Goal: Task Accomplishment & Management: Manage account settings

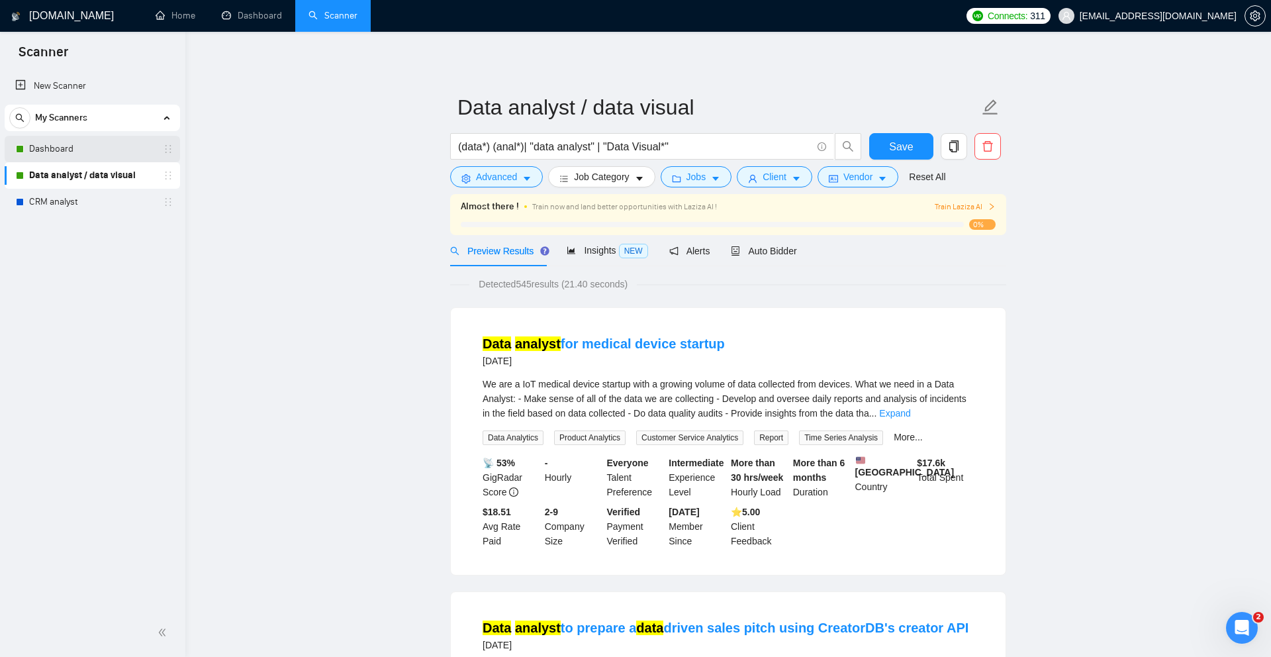
click at [86, 154] on link "Dashboard" at bounding box center [92, 149] width 126 height 26
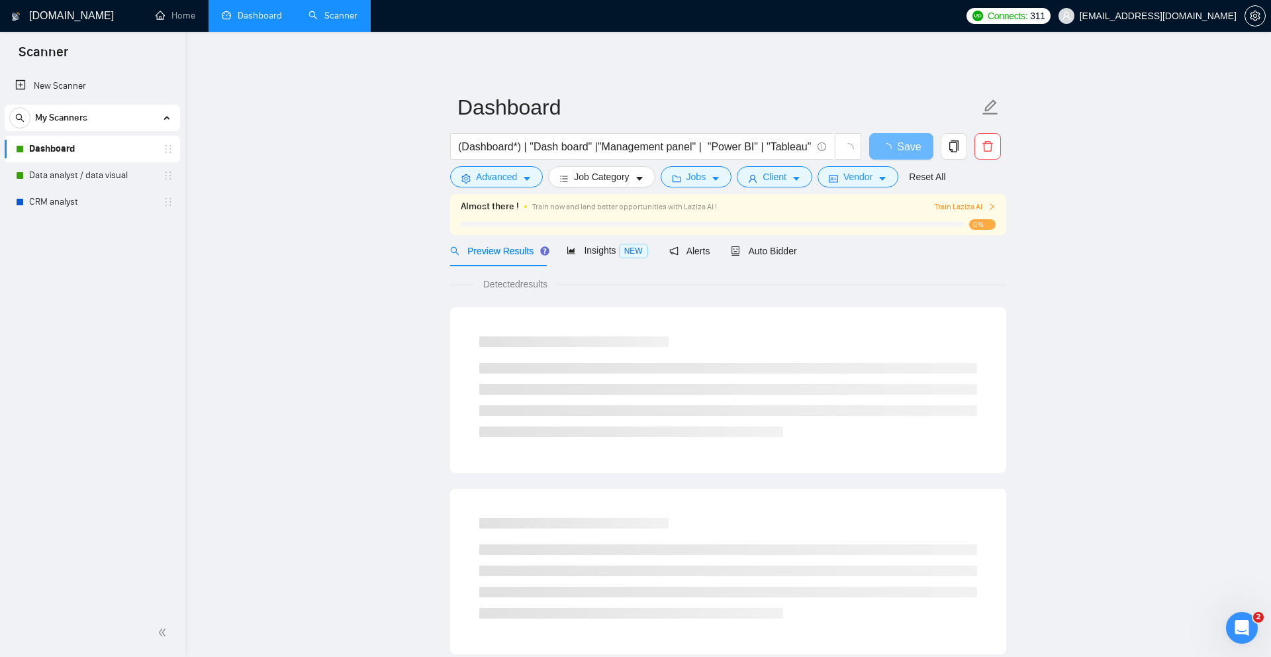
click at [251, 16] on link "Dashboard" at bounding box center [252, 15] width 60 height 11
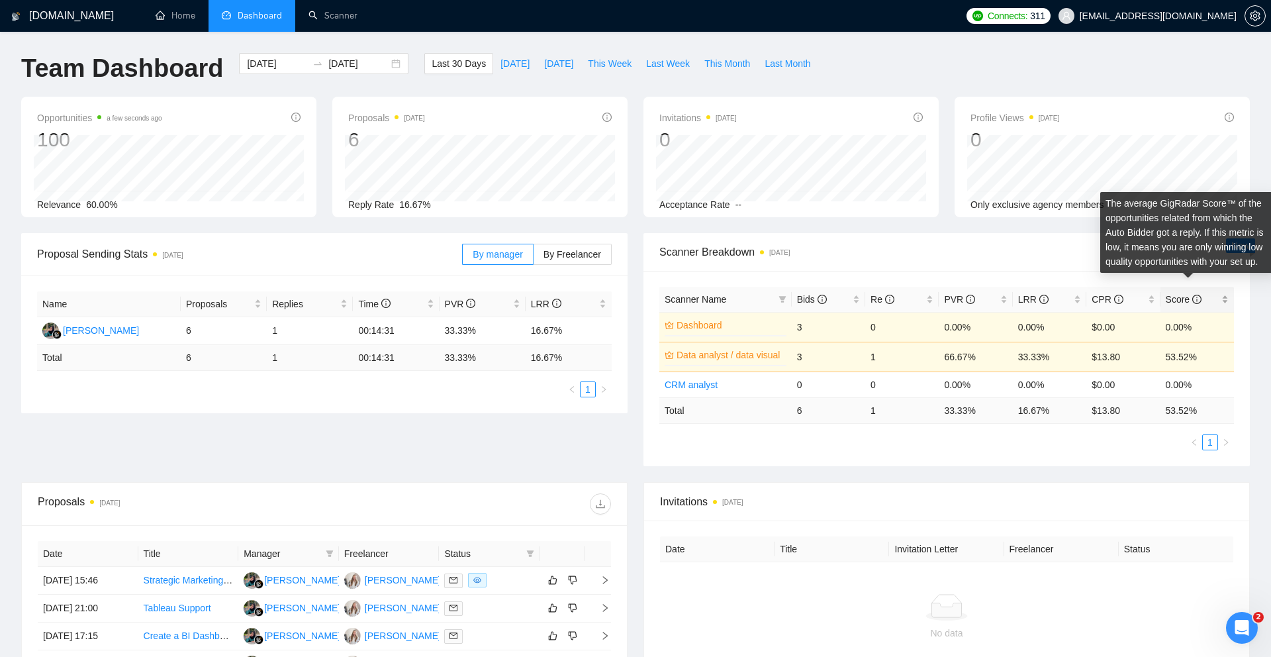
click at [1201, 297] on icon "info-circle" at bounding box center [1196, 299] width 9 height 9
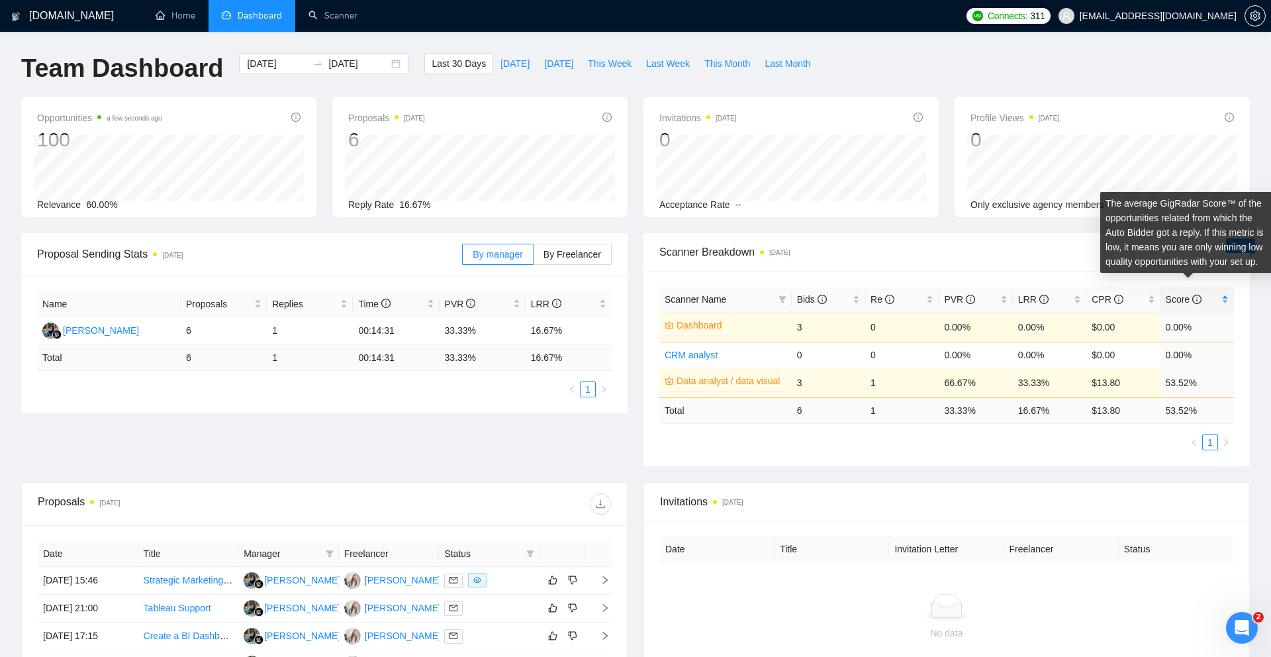
click at [1201, 298] on icon "info-circle" at bounding box center [1196, 299] width 9 height 9
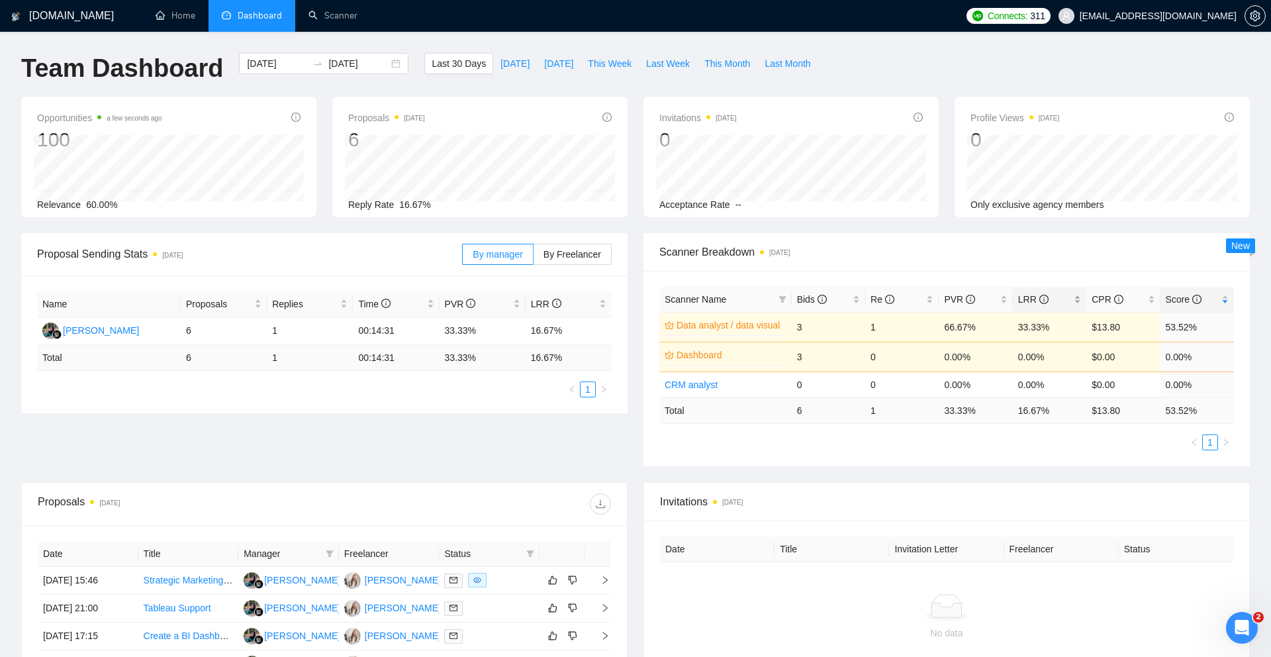
click at [1058, 296] on span "LRR" at bounding box center [1044, 299] width 53 height 15
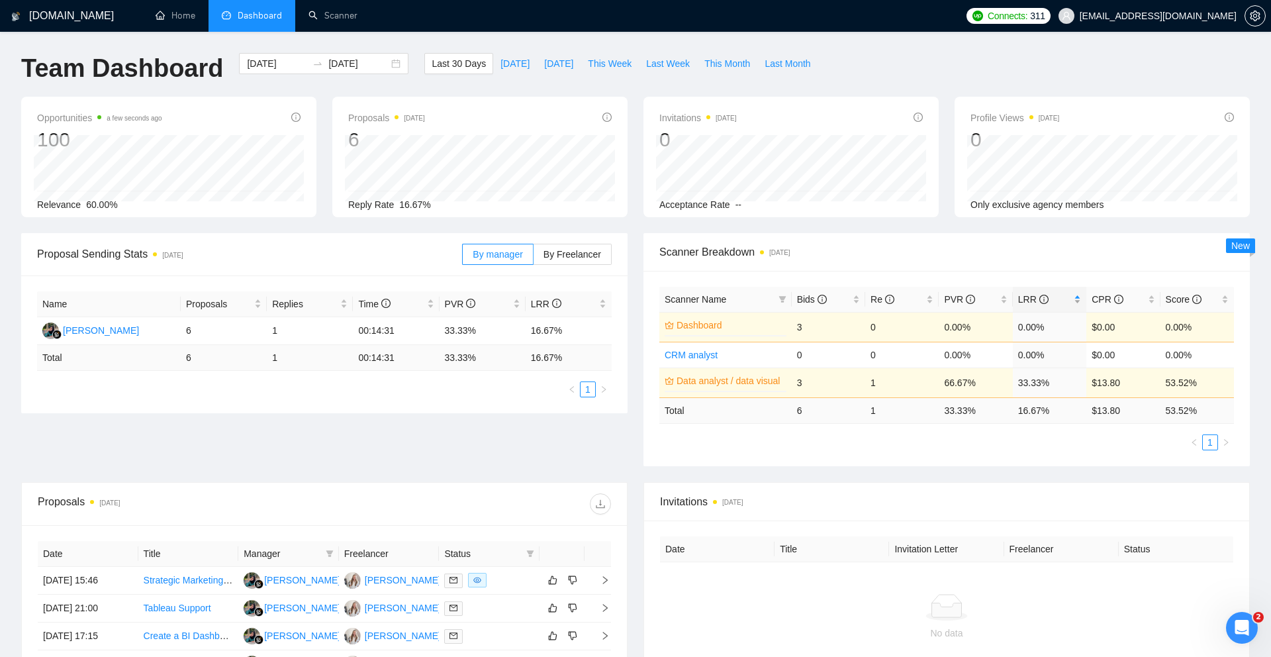
click at [1058, 296] on span "LRR" at bounding box center [1044, 299] width 53 height 15
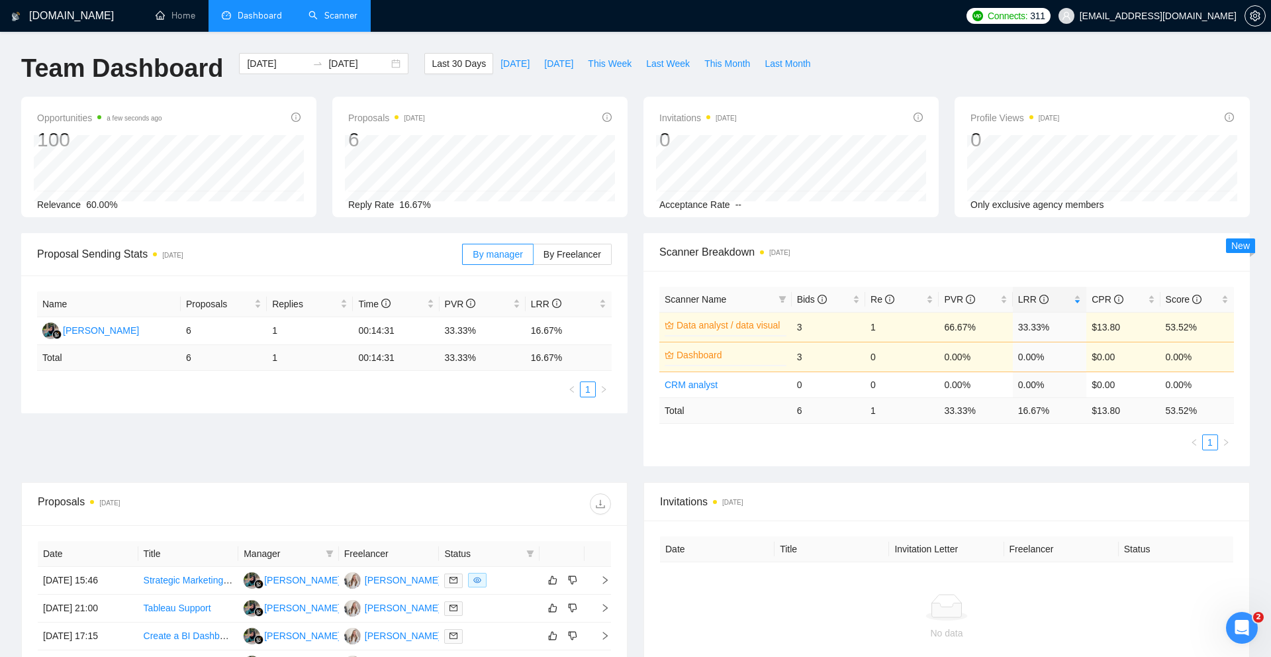
click at [343, 14] on link "Scanner" at bounding box center [332, 15] width 49 height 11
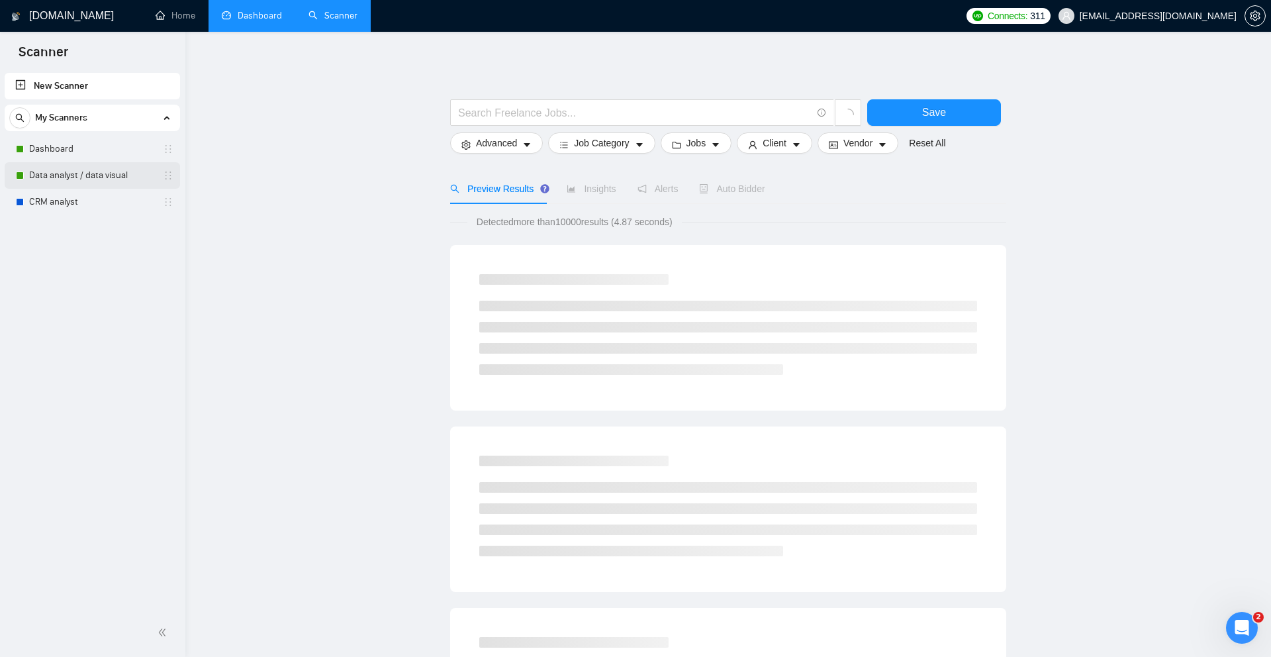
click at [77, 173] on link "Data analyst / data visual" at bounding box center [92, 175] width 126 height 26
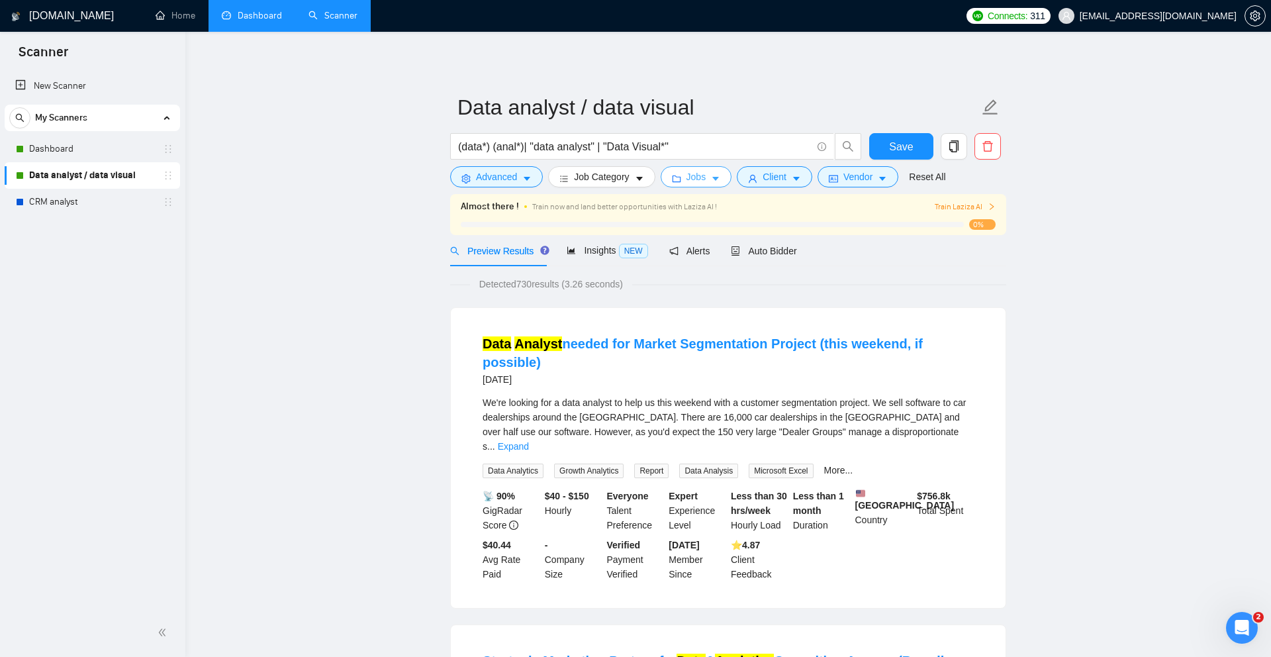
click at [706, 179] on span "Jobs" at bounding box center [696, 176] width 20 height 15
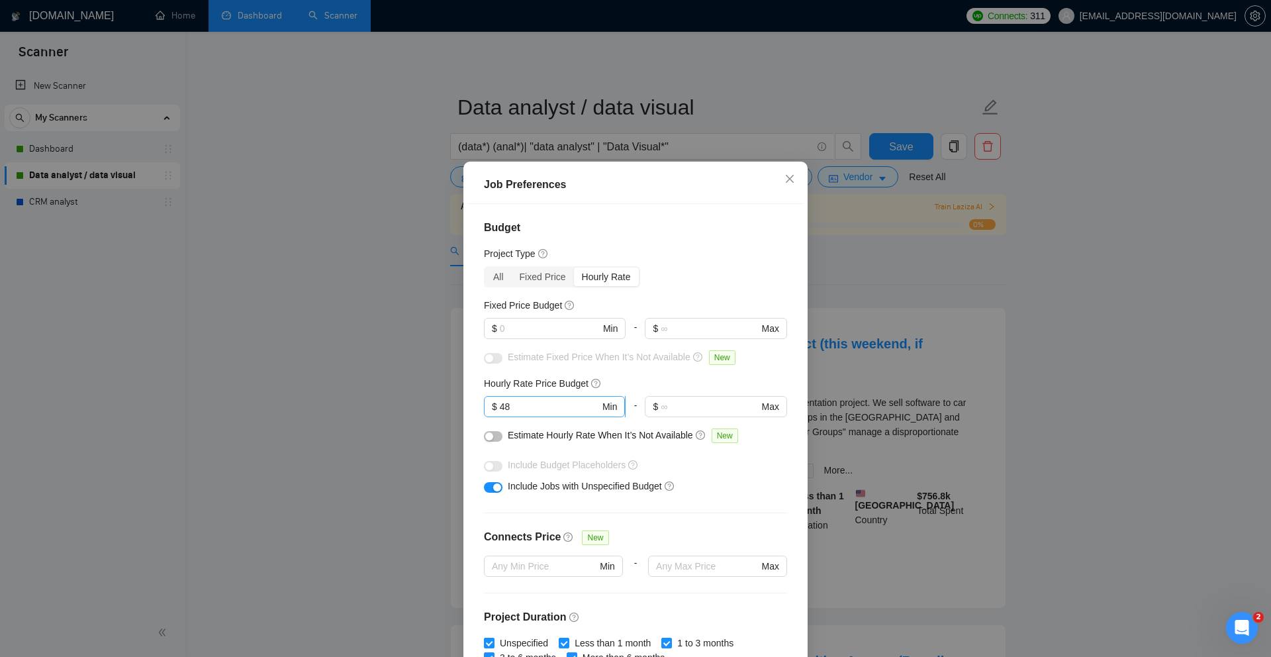
click at [556, 406] on input "48" at bounding box center [550, 406] width 100 height 15
type input "4"
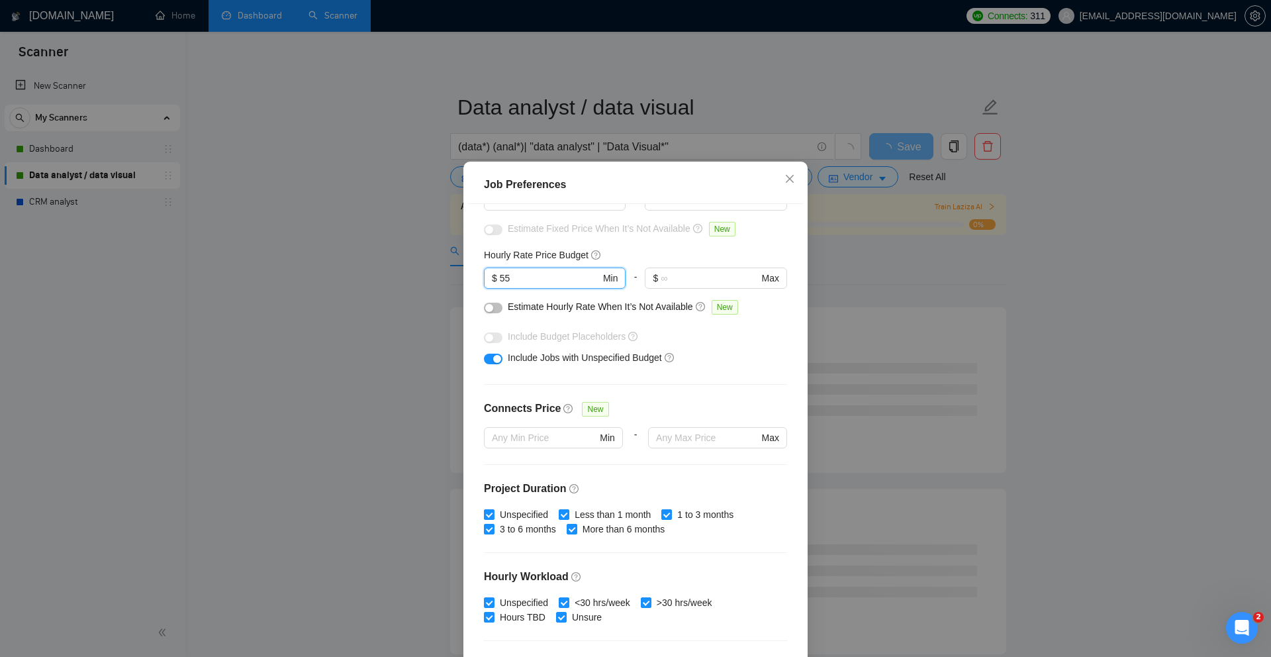
scroll to position [15, 0]
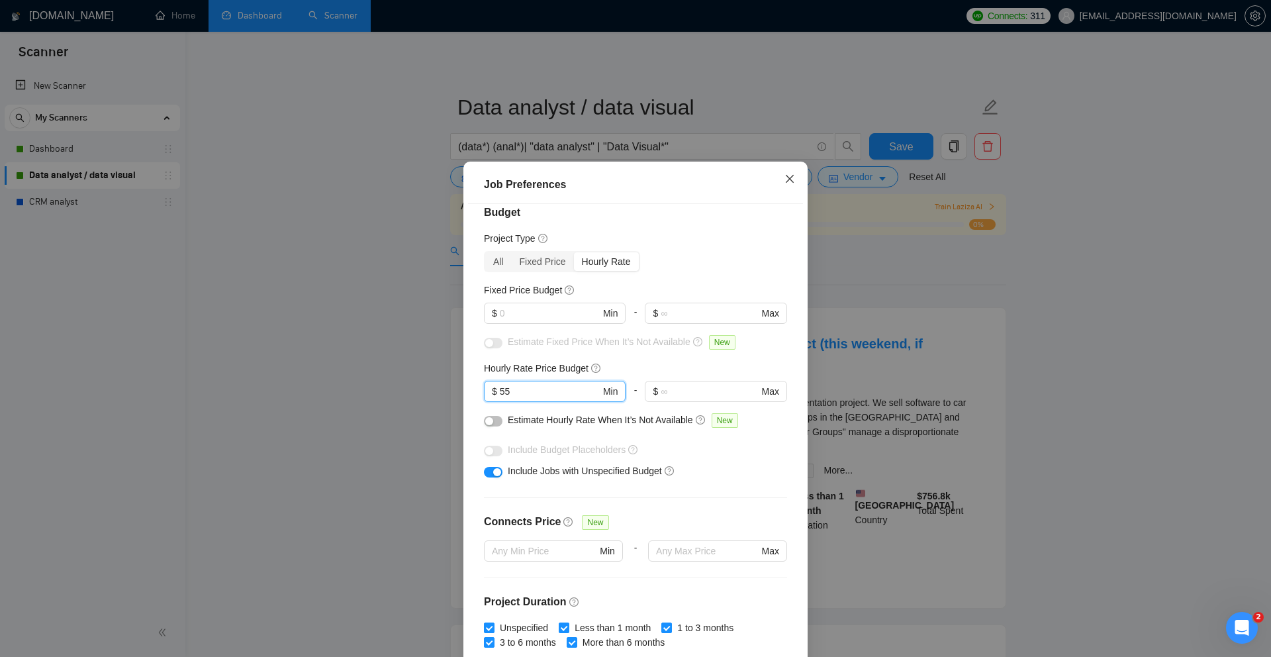
type input "55"
click at [790, 177] on icon "close" at bounding box center [789, 178] width 11 height 11
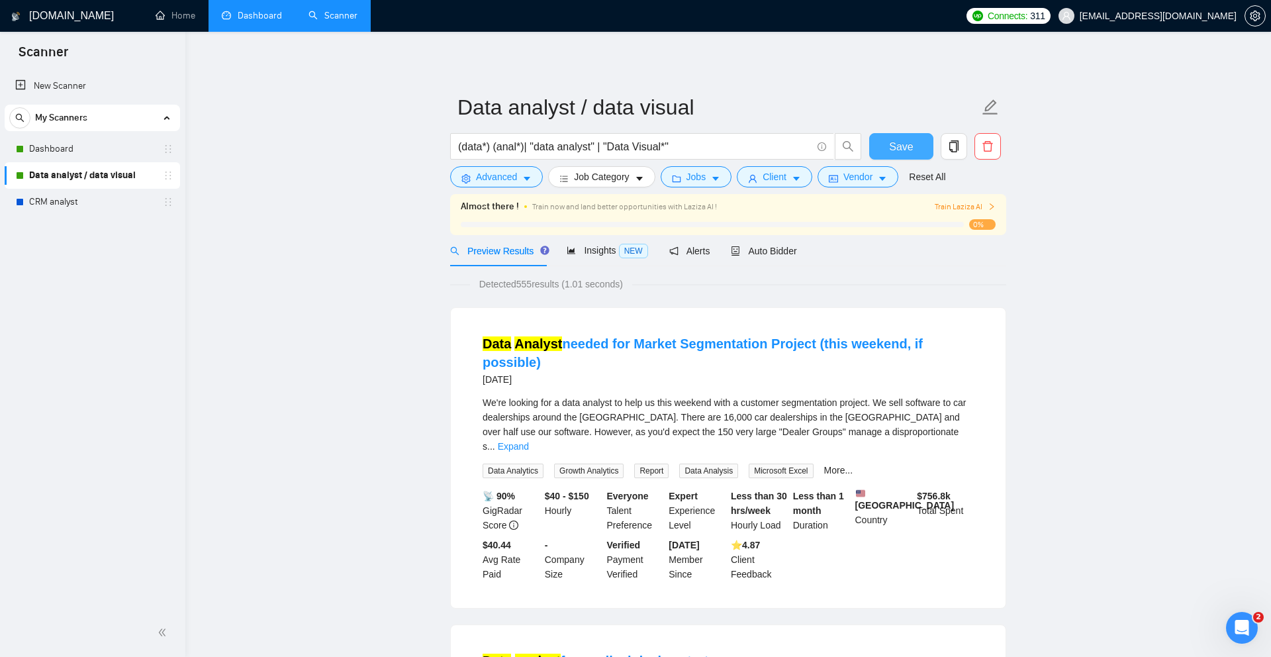
click at [891, 146] on span "Save" at bounding box center [901, 146] width 24 height 17
click at [109, 154] on link "Dashboard" at bounding box center [92, 149] width 126 height 26
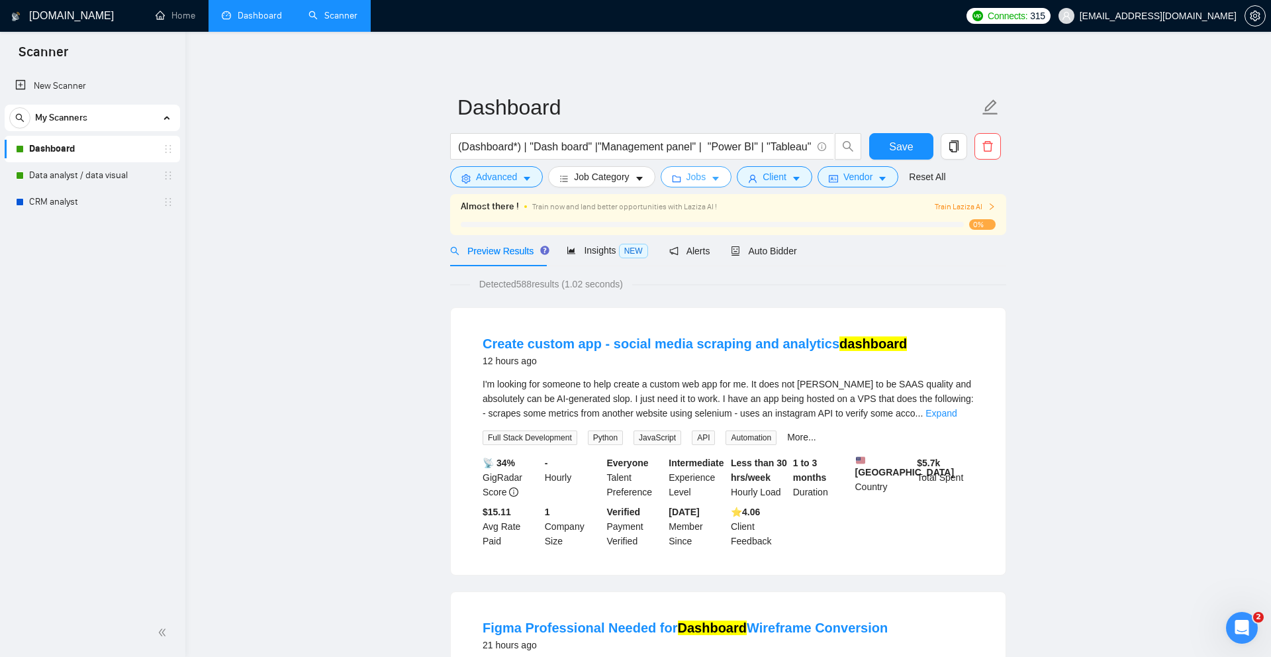
click at [680, 174] on icon "folder" at bounding box center [676, 178] width 9 height 9
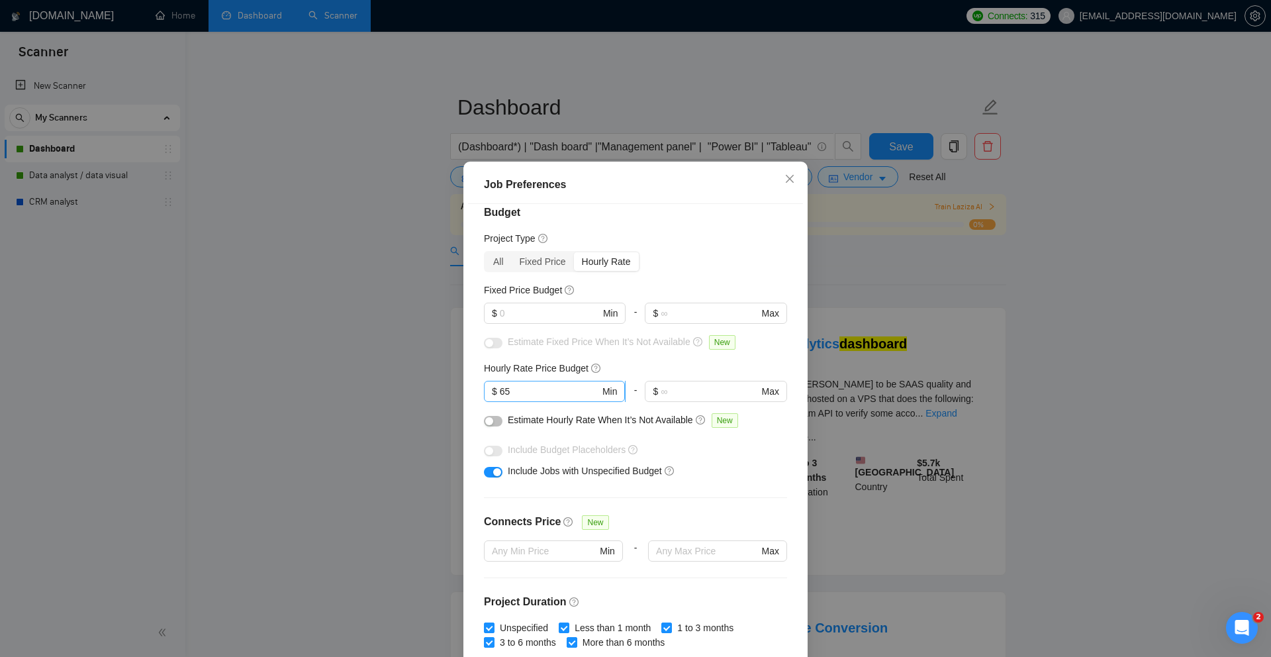
click at [541, 392] on input "65" at bounding box center [550, 391] width 100 height 15
type input "62"
click at [909, 149] on div "Job Preferences Budget Project Type All Fixed Price Hourly Rate Fixed Price Bud…" at bounding box center [635, 328] width 1271 height 657
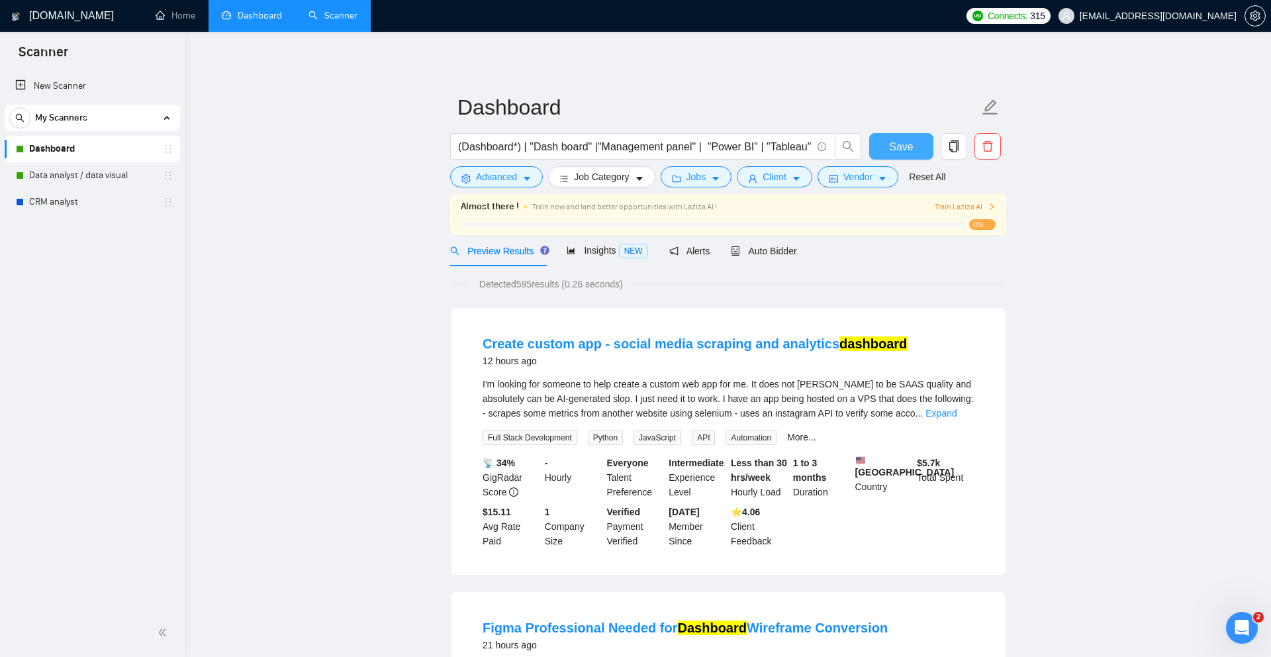
click at [907, 149] on span "Save" at bounding box center [901, 146] width 24 height 17
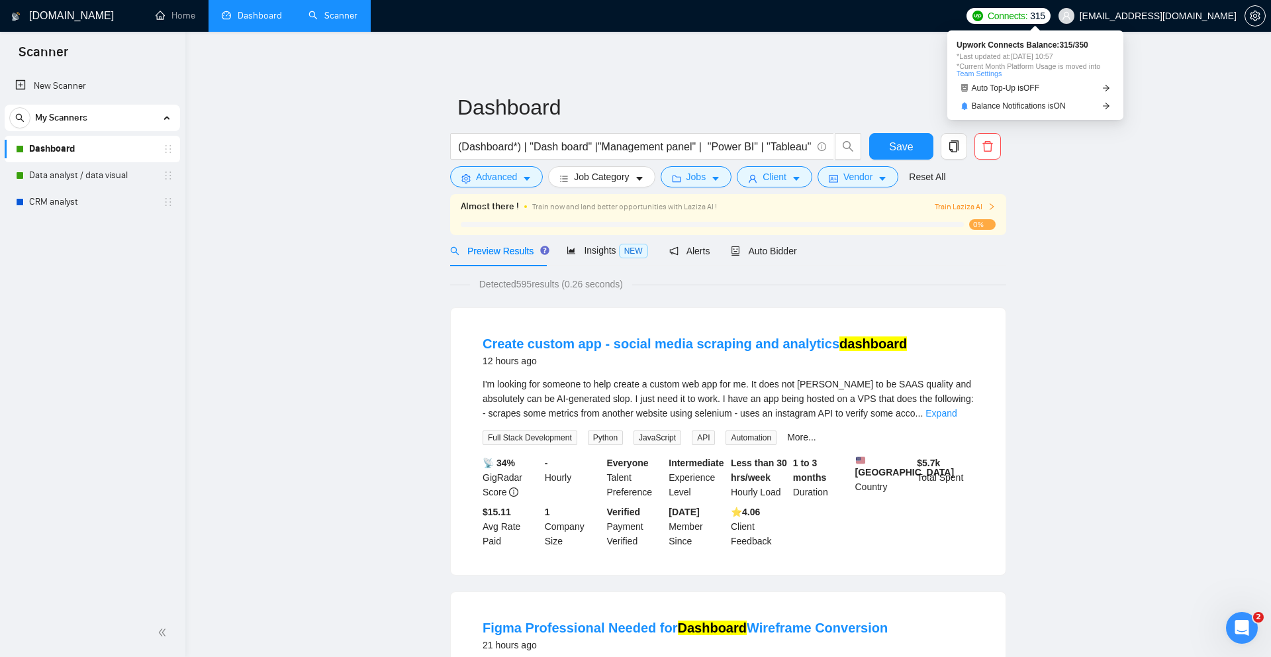
click at [1026, 20] on span "Connects:" at bounding box center [1007, 16] width 40 height 15
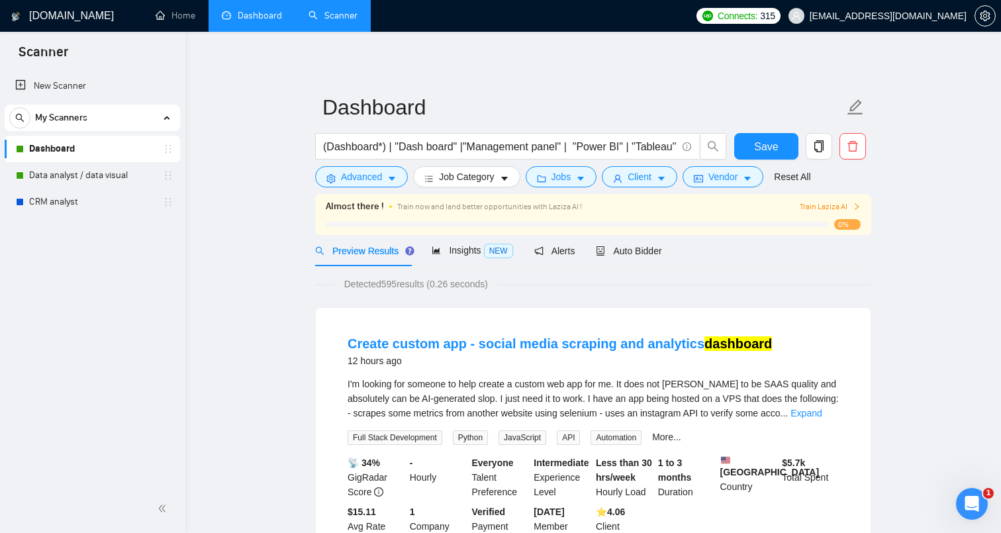
click at [256, 12] on link "Dashboard" at bounding box center [252, 15] width 60 height 11
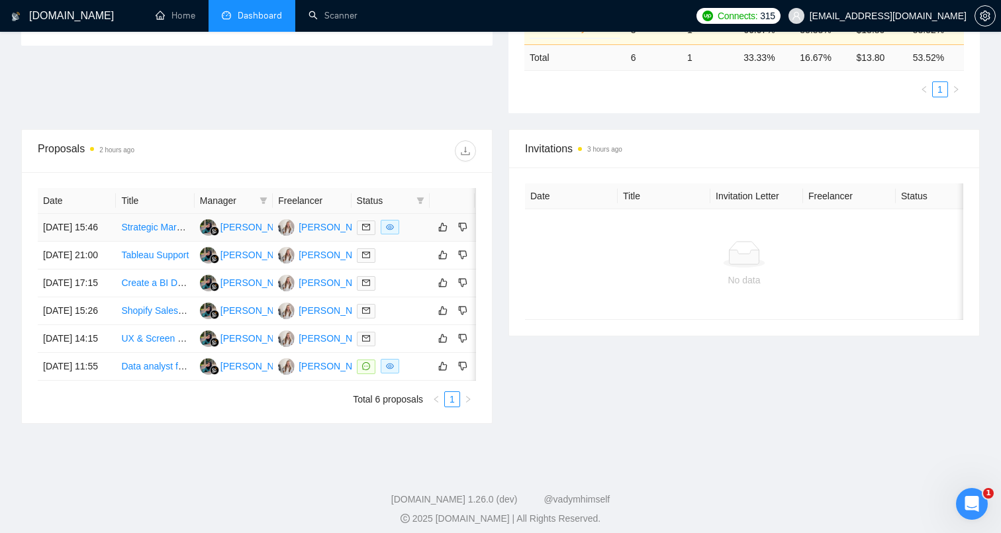
scroll to position [377, 0]
